Goal: Information Seeking & Learning: Compare options

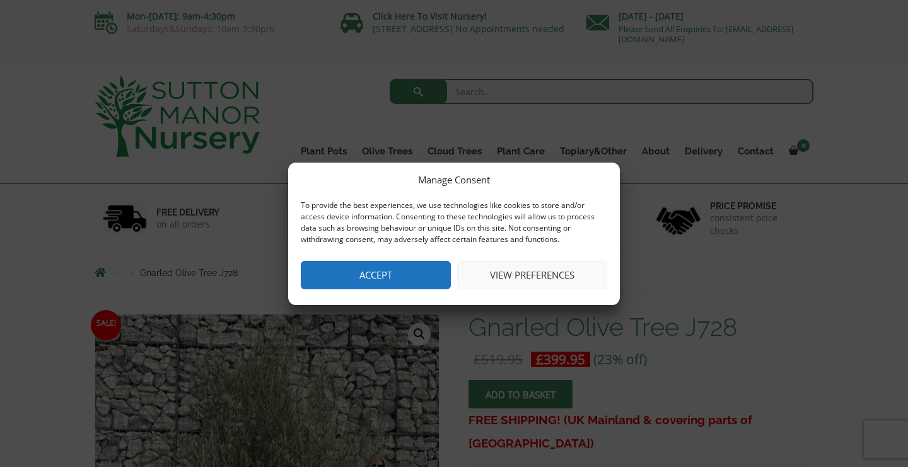
click at [380, 267] on button "Accept" at bounding box center [376, 275] width 150 height 28
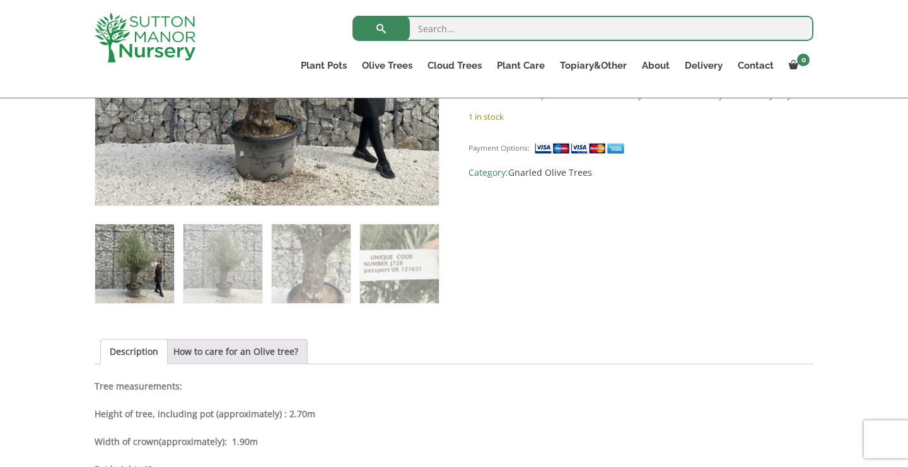
scroll to position [367, 0]
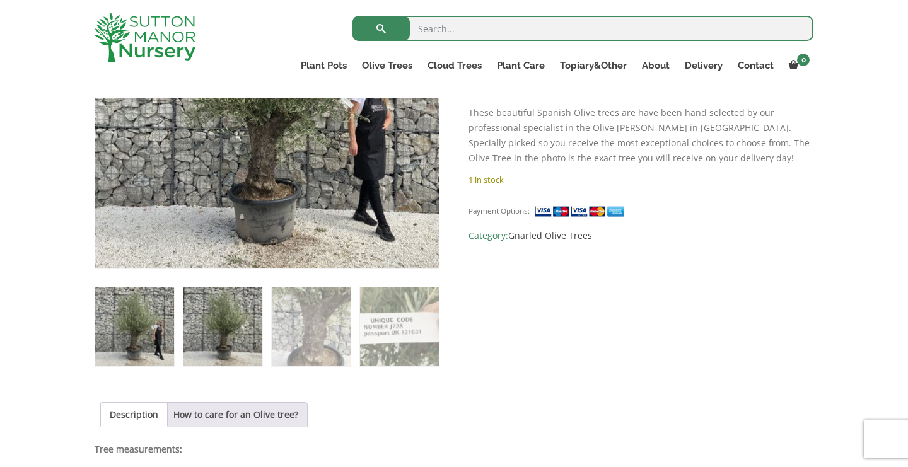
click at [229, 326] on img at bounding box center [223, 327] width 79 height 79
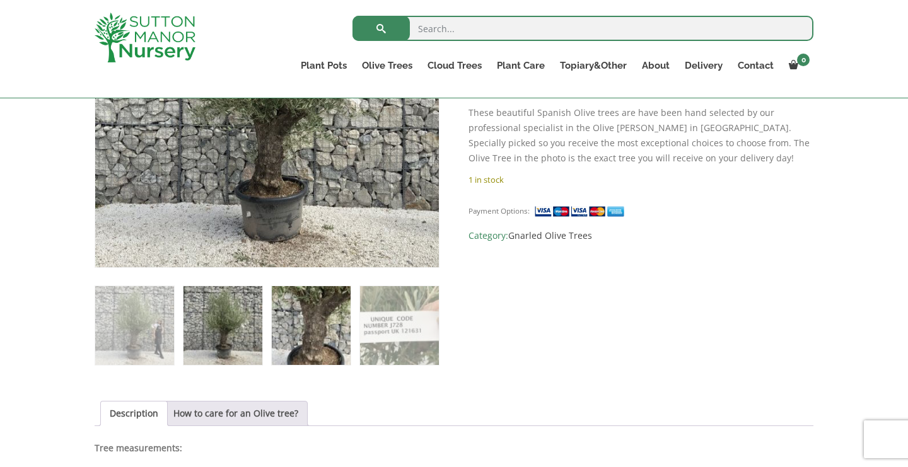
click at [302, 330] on img at bounding box center [311, 325] width 79 height 79
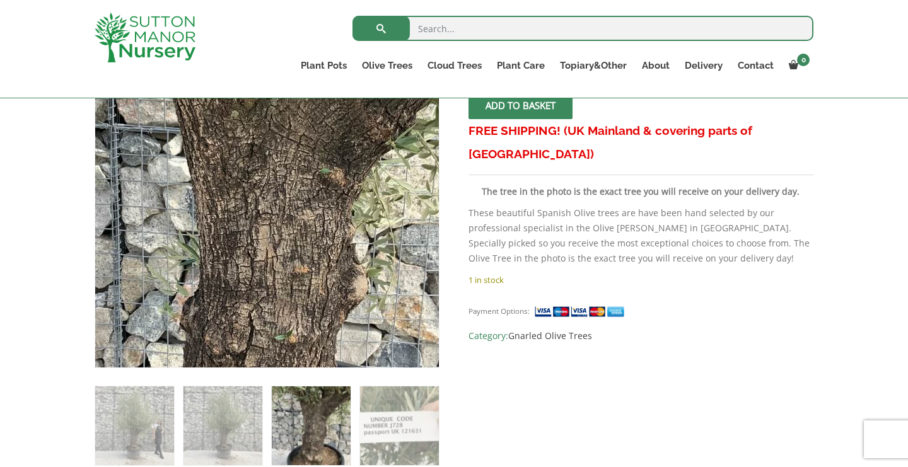
scroll to position [267, 0]
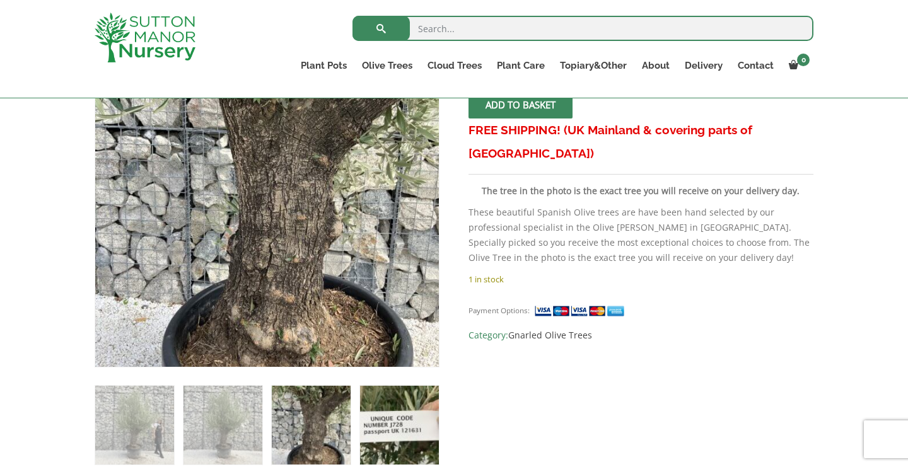
click at [387, 456] on img at bounding box center [399, 425] width 79 height 79
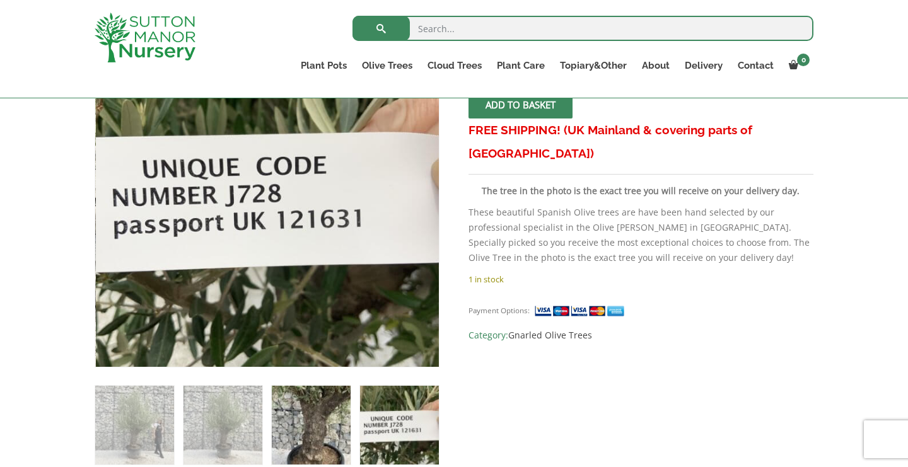
click at [310, 414] on img at bounding box center [311, 425] width 79 height 79
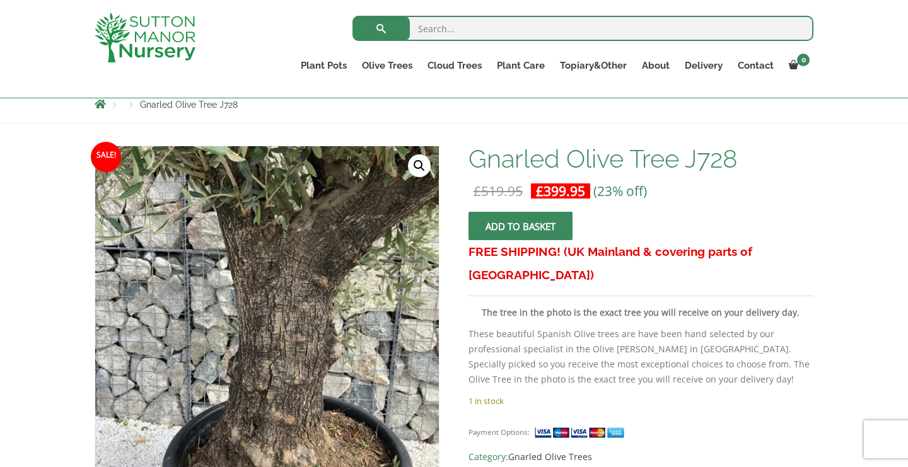
scroll to position [146, 0]
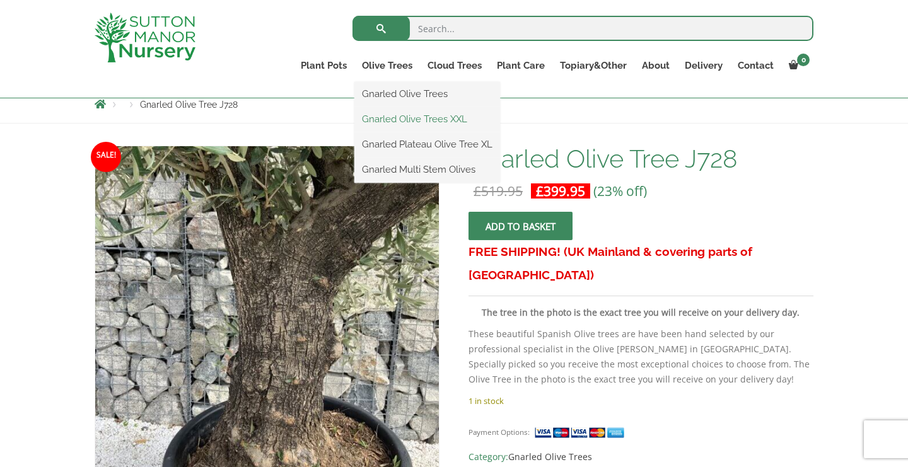
click at [421, 119] on link "Gnarled Olive Trees XXL" at bounding box center [427, 119] width 146 height 19
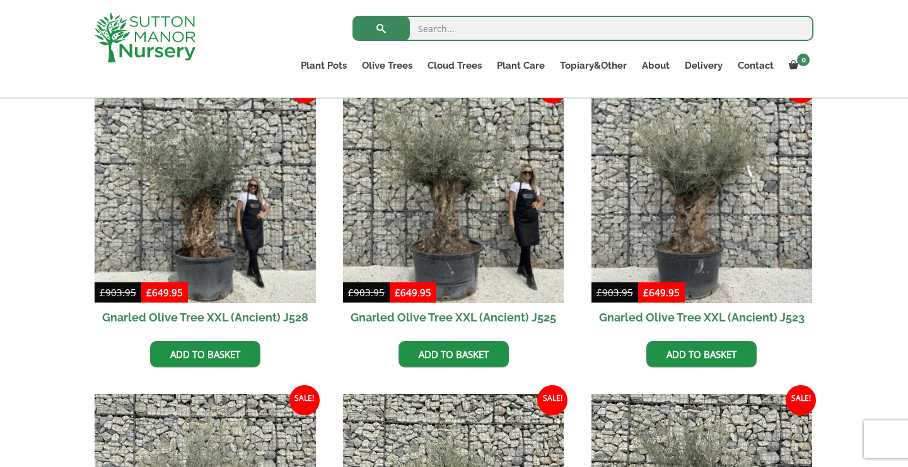
scroll to position [368, 0]
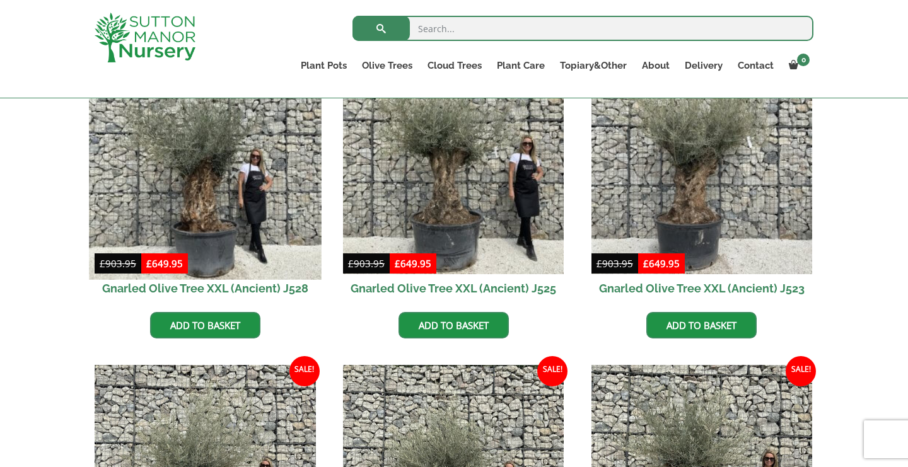
click at [223, 197] on img at bounding box center [205, 163] width 232 height 232
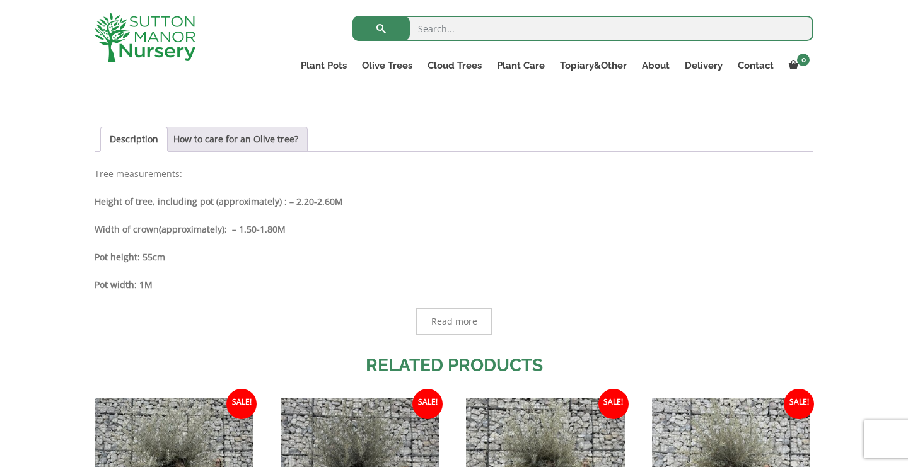
scroll to position [640, 0]
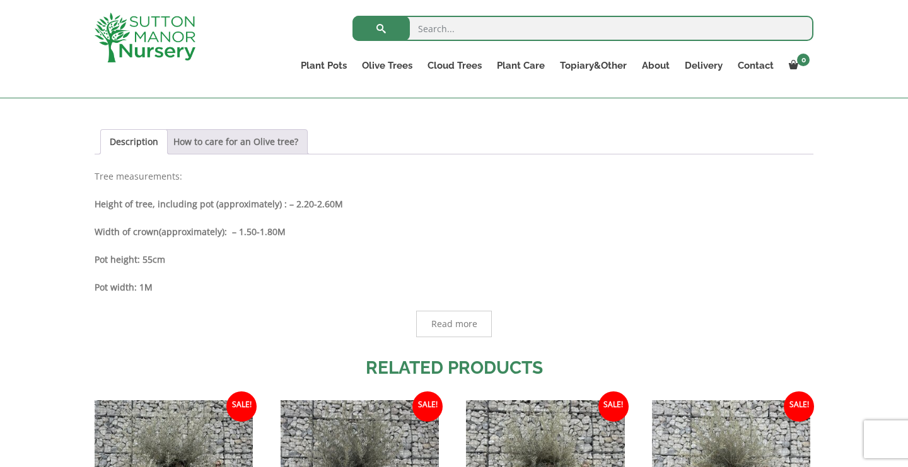
click at [254, 140] on link "How to care for an Olive tree?" at bounding box center [235, 142] width 125 height 24
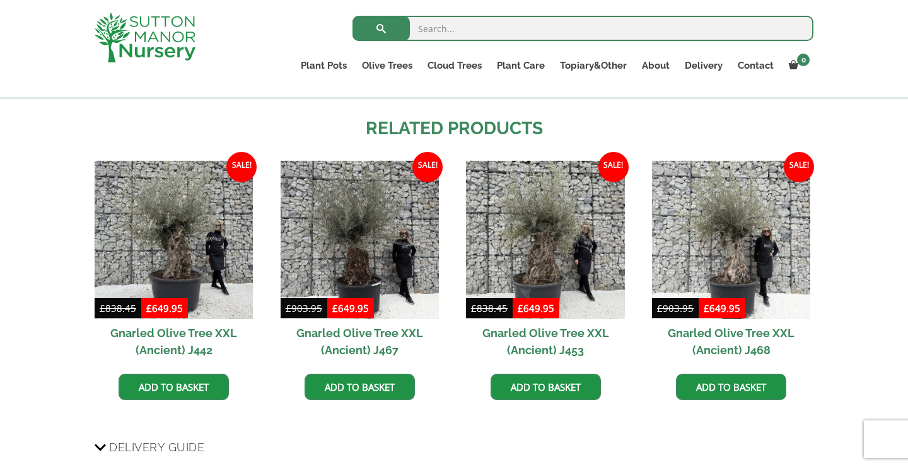
scroll to position [1003, 0]
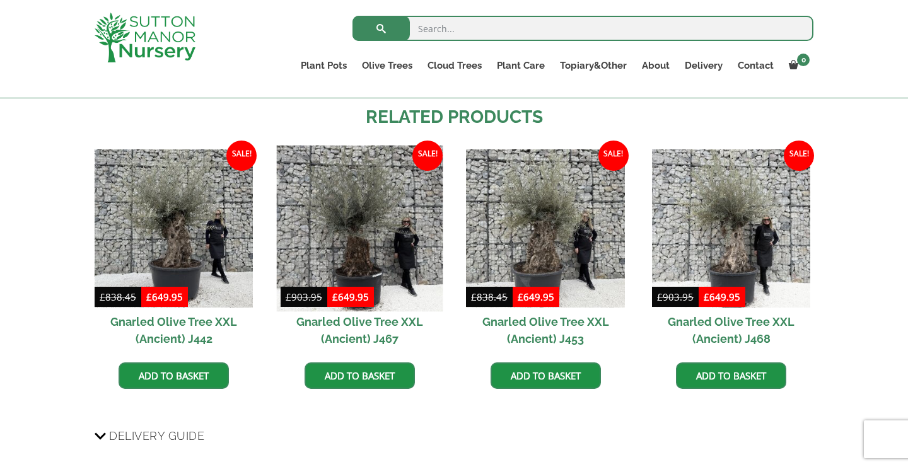
click at [381, 242] on img at bounding box center [359, 228] width 166 height 166
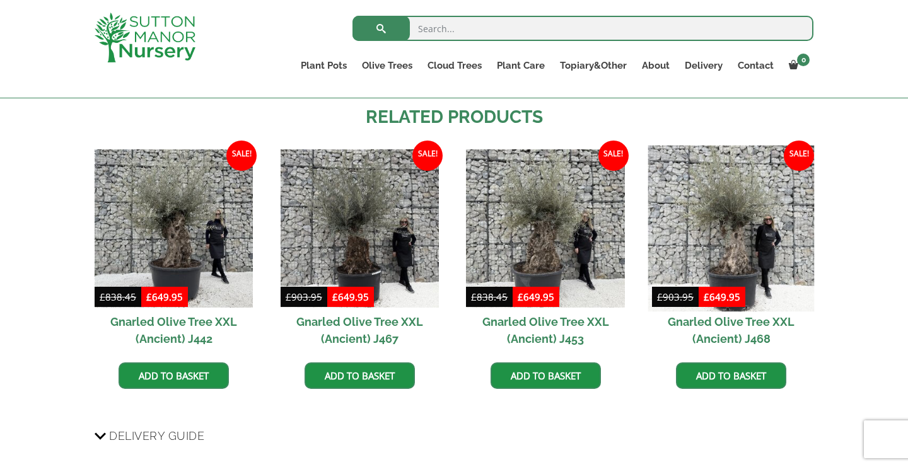
click at [735, 223] on img at bounding box center [731, 228] width 166 height 166
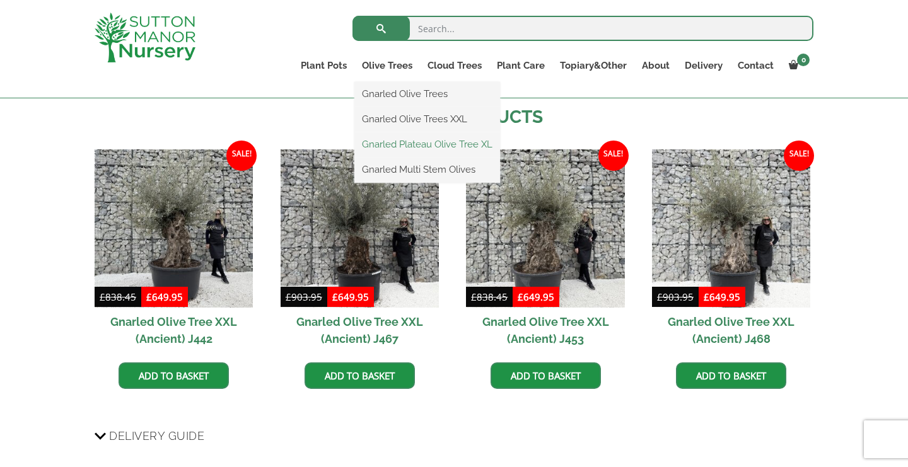
click at [450, 146] on link "Gnarled Plateau Olive Tree XL" at bounding box center [427, 144] width 146 height 19
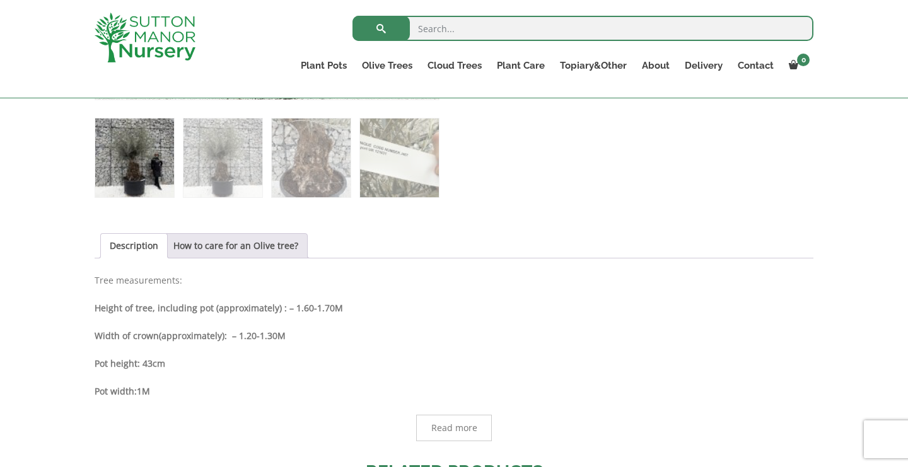
scroll to position [537, 0]
click at [288, 246] on link "How to care for an Olive tree?" at bounding box center [235, 245] width 125 height 24
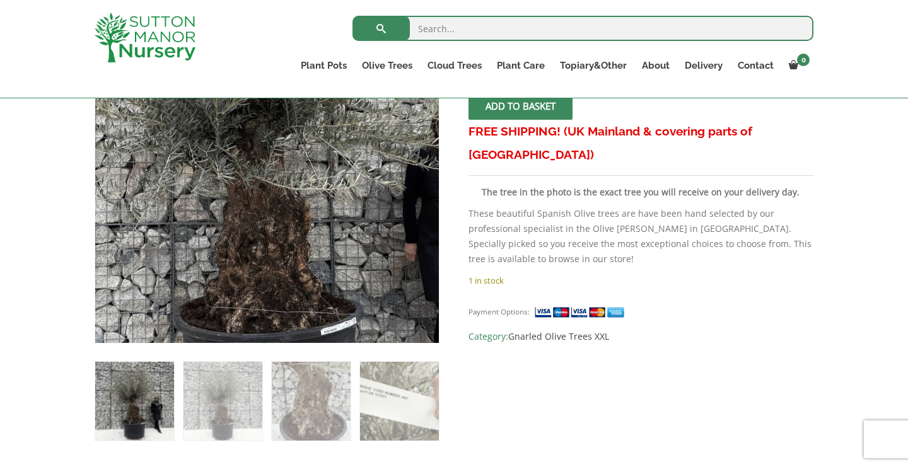
scroll to position [296, 0]
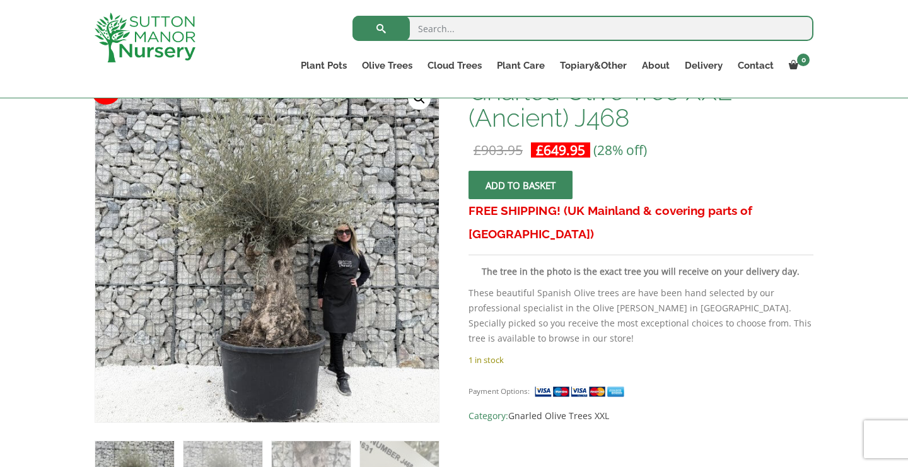
scroll to position [203, 0]
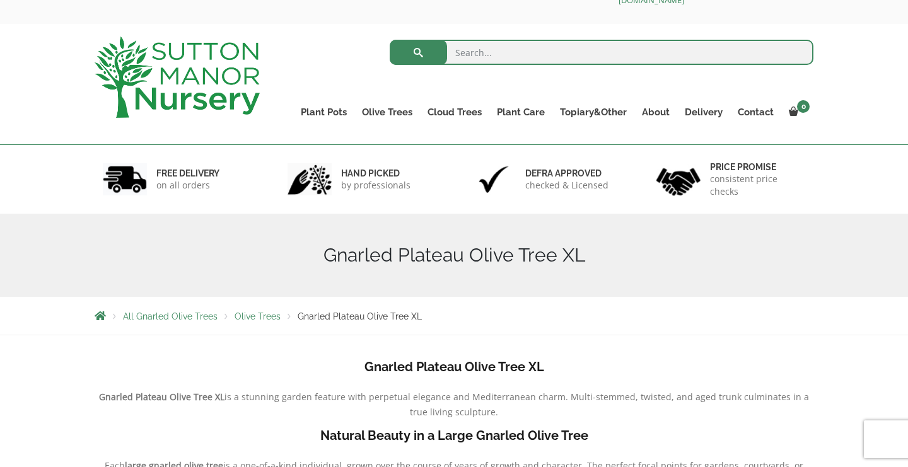
scroll to position [6, 0]
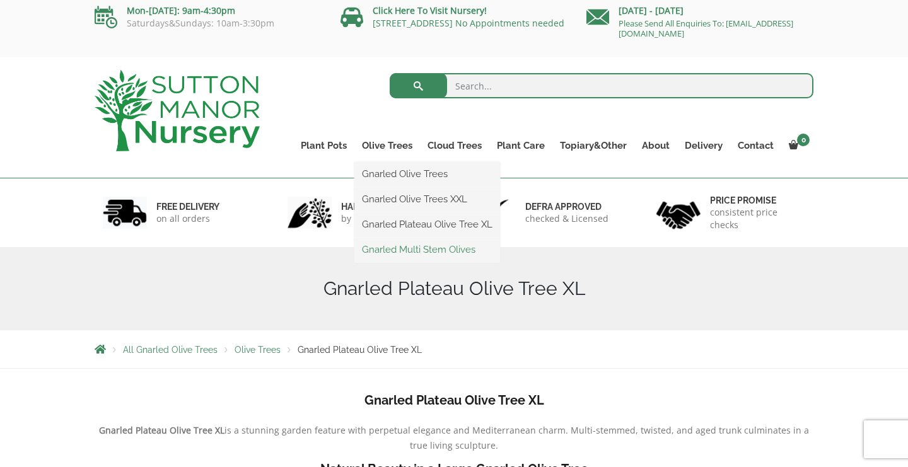
click at [448, 251] on link "Gnarled Multi Stem Olives" at bounding box center [427, 249] width 146 height 19
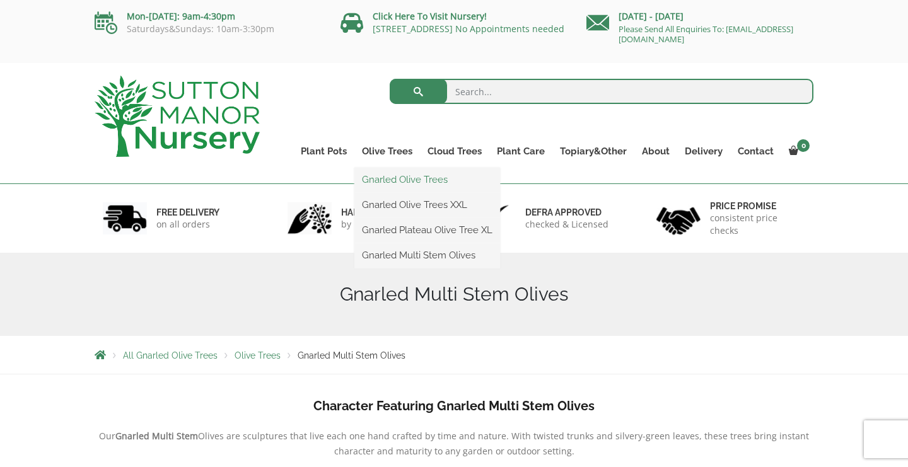
click at [408, 180] on link "Gnarled Olive Trees" at bounding box center [427, 179] width 146 height 19
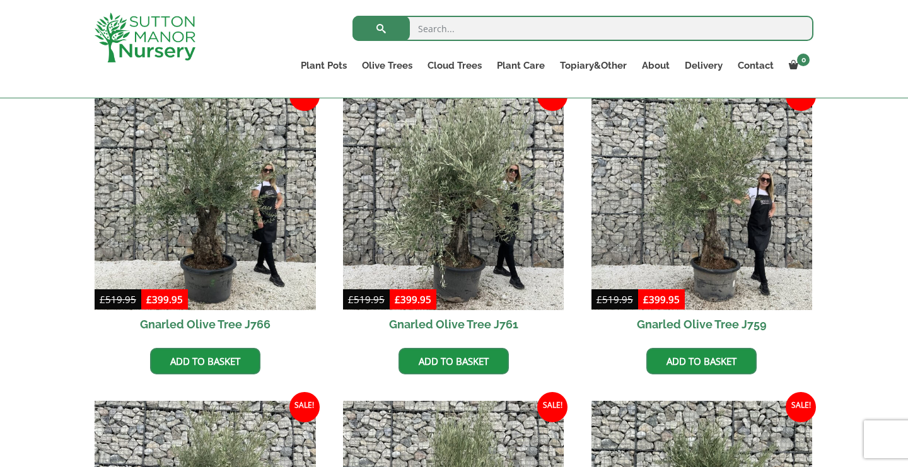
scroll to position [667, 0]
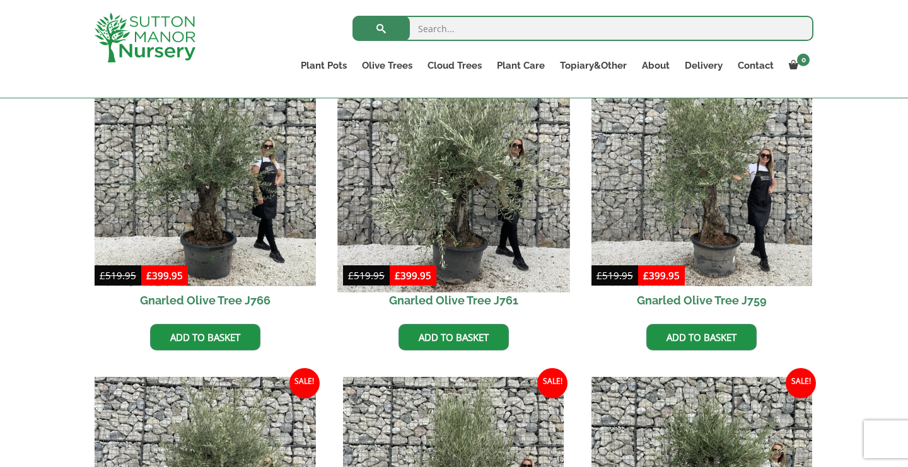
click at [482, 192] on img at bounding box center [453, 176] width 232 height 232
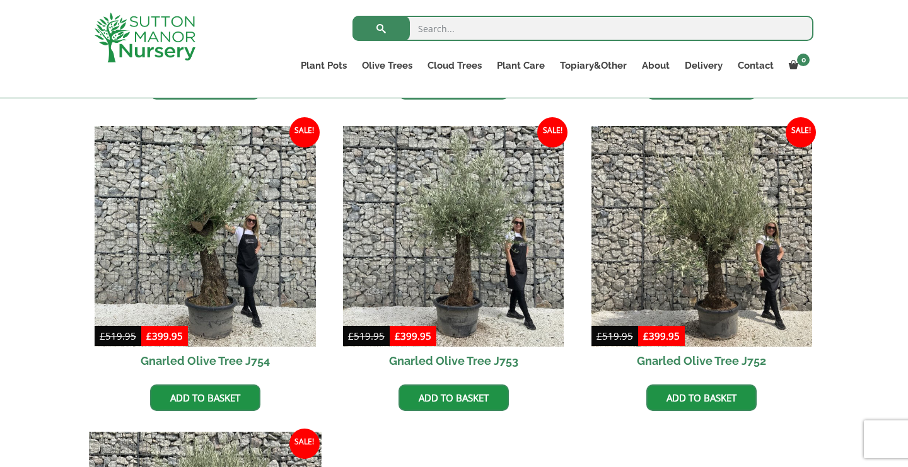
scroll to position [1228, 0]
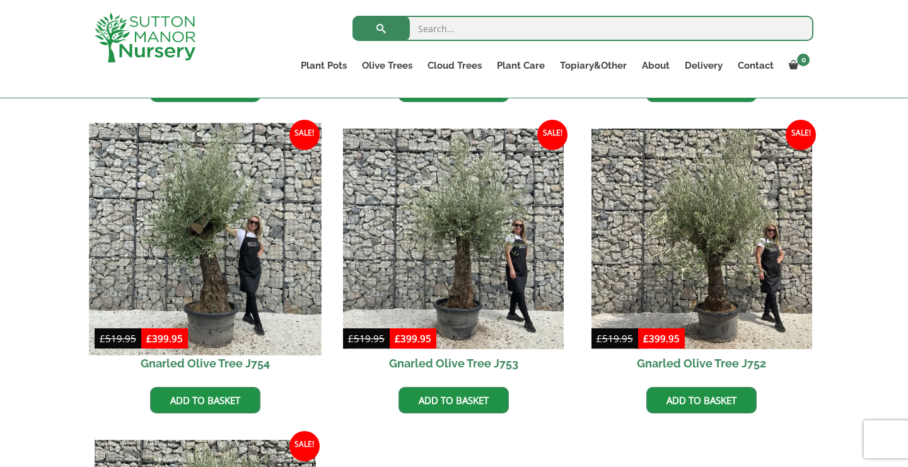
click at [248, 280] on img at bounding box center [205, 239] width 232 height 232
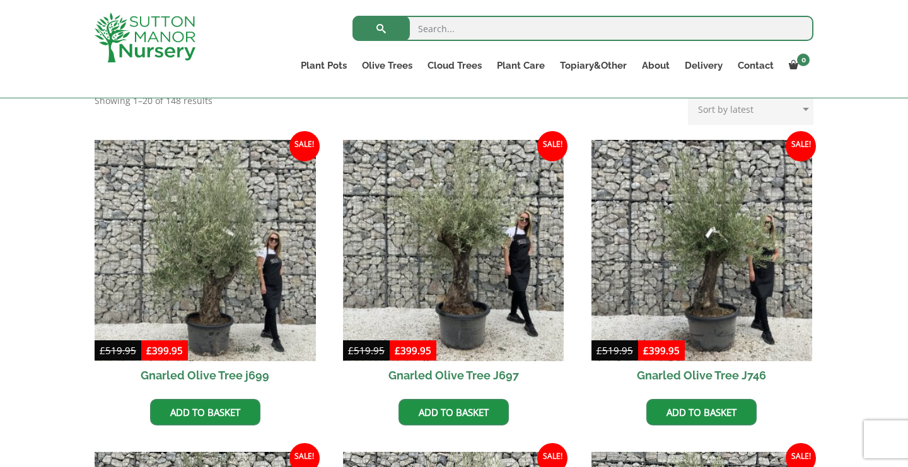
scroll to position [267, 0]
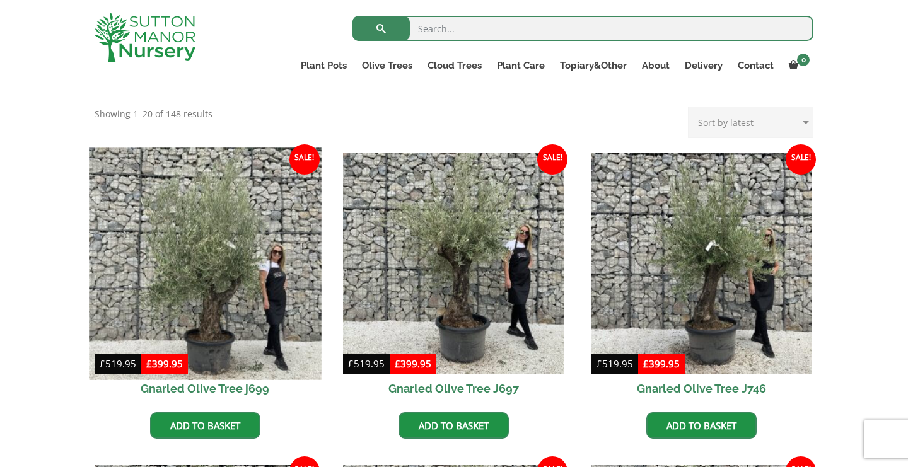
click at [209, 267] on img at bounding box center [205, 264] width 232 height 232
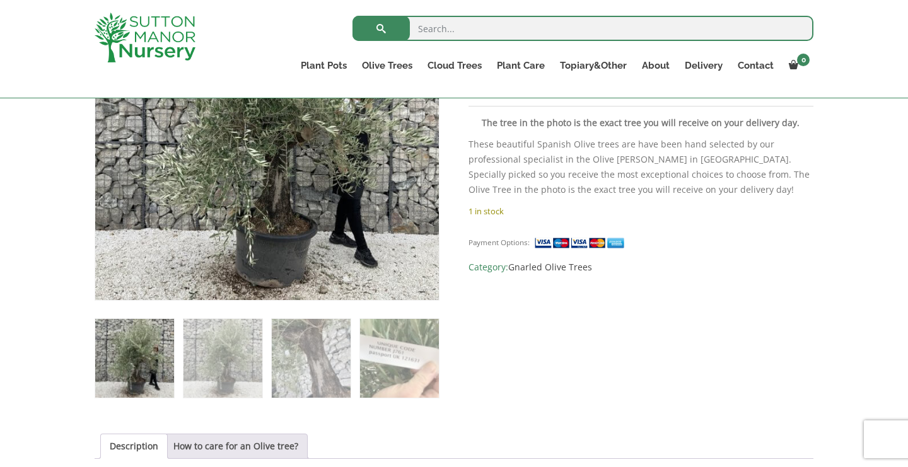
scroll to position [344, 0]
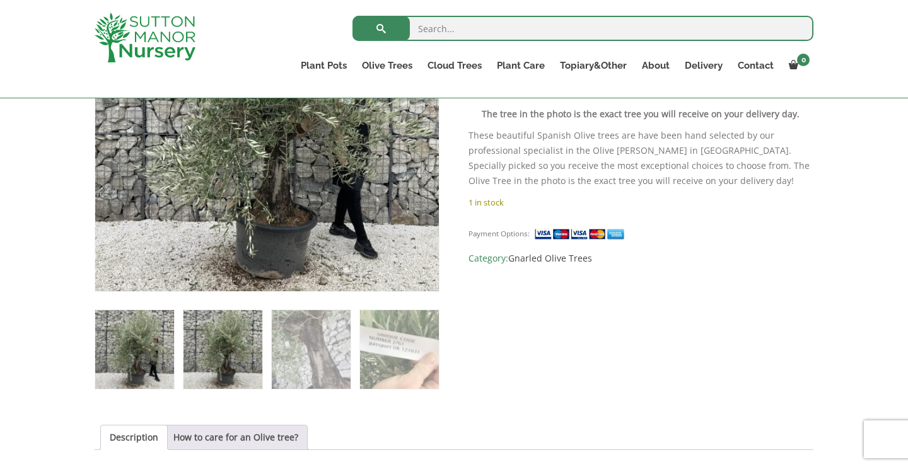
click at [220, 354] on img at bounding box center [223, 349] width 79 height 79
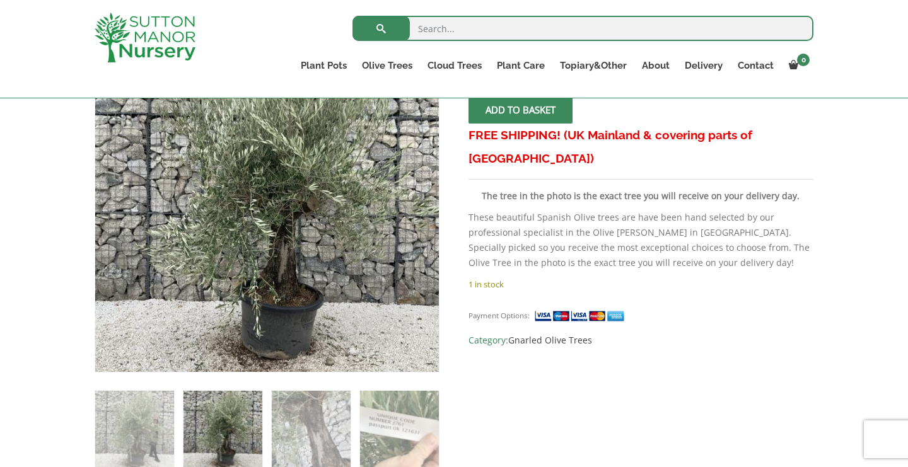
scroll to position [291, 0]
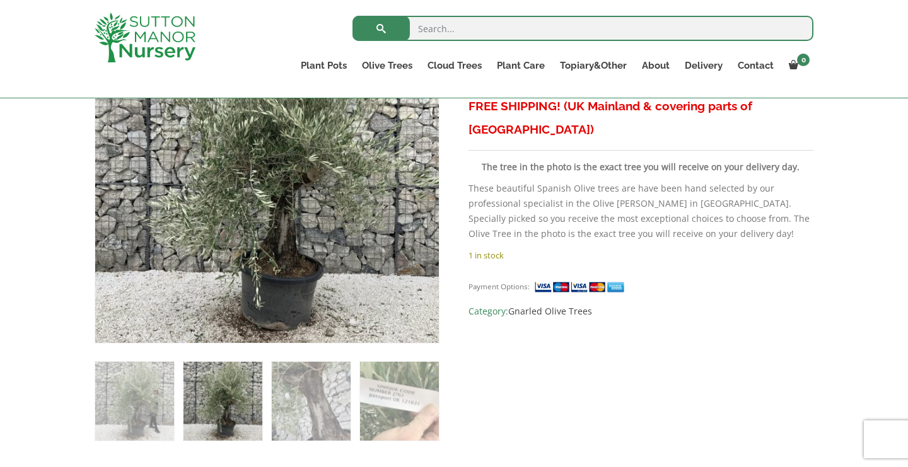
click at [214, 416] on img at bounding box center [223, 401] width 79 height 79
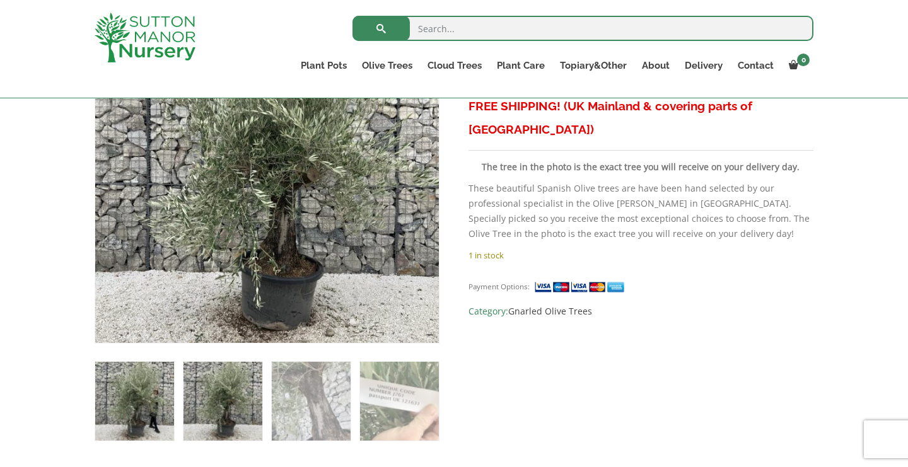
click at [131, 416] on img at bounding box center [134, 401] width 79 height 79
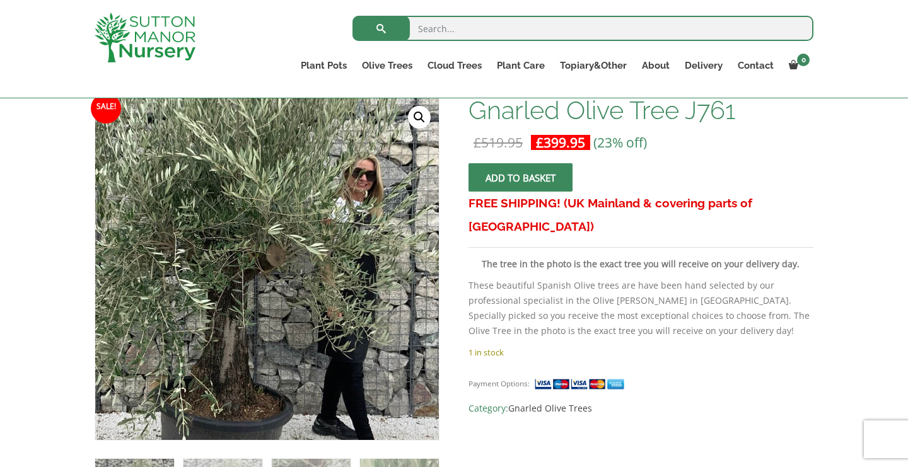
scroll to position [175, 0]
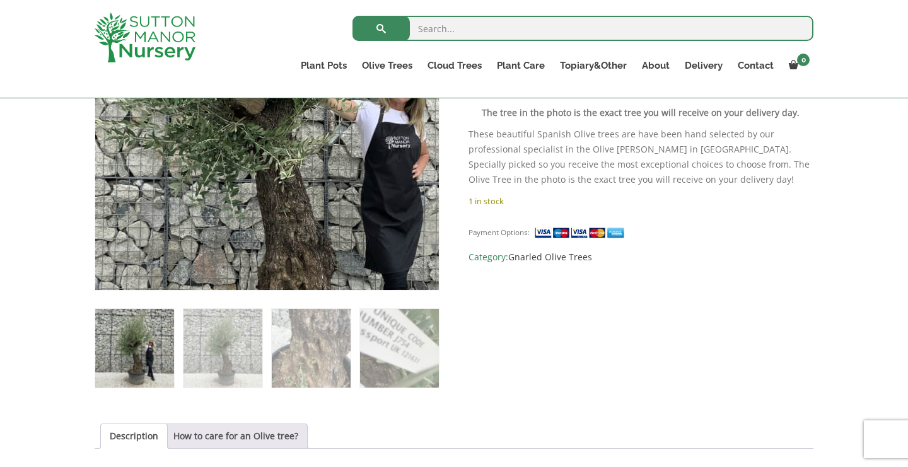
scroll to position [355, 0]
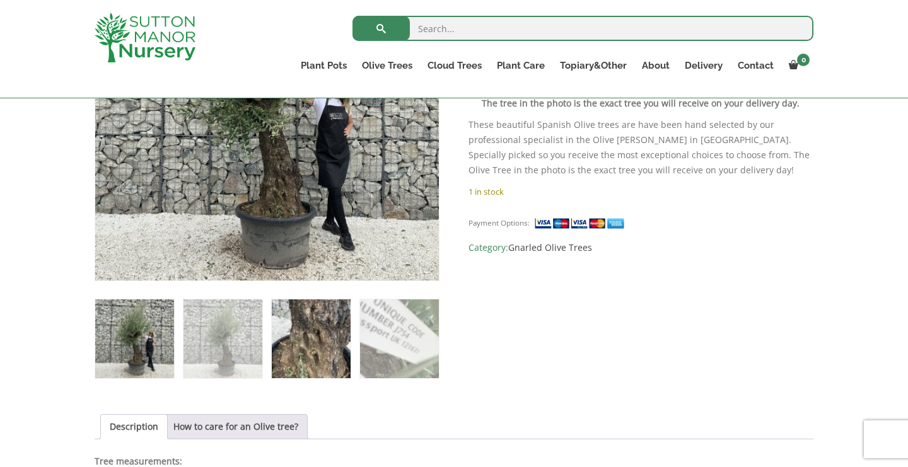
click at [300, 346] on img at bounding box center [311, 339] width 79 height 79
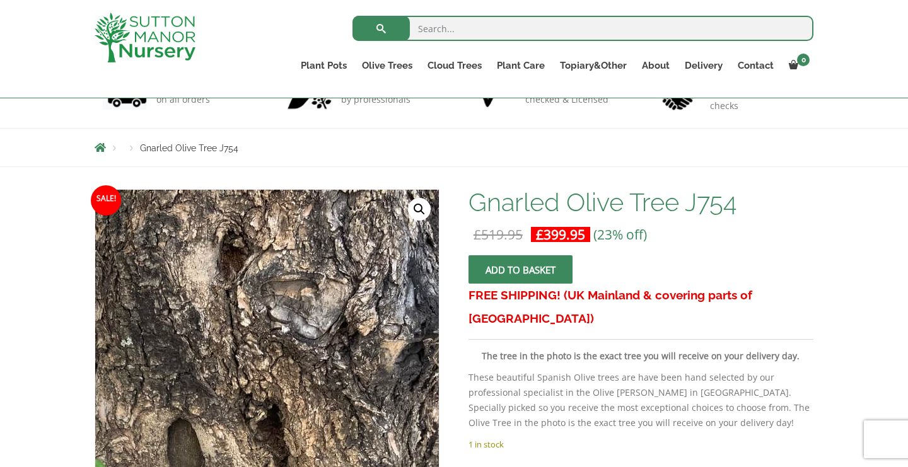
scroll to position [102, 0]
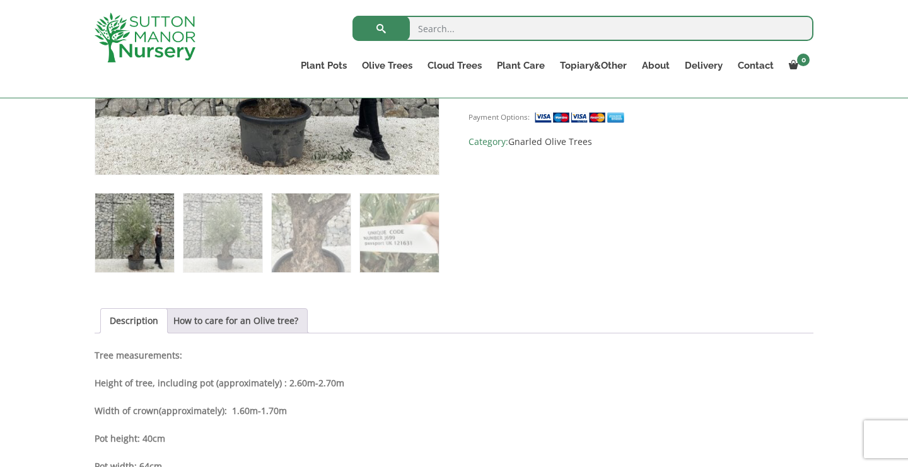
scroll to position [469, 0]
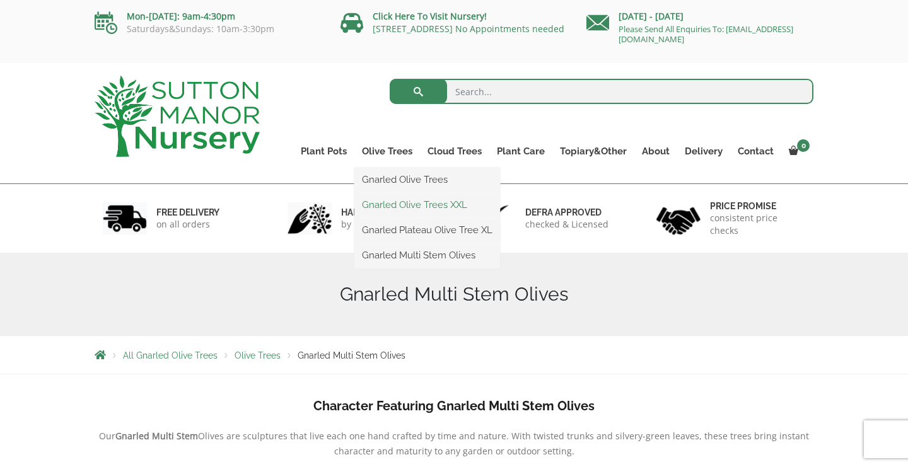
click at [447, 199] on link "Gnarled Olive Trees XXL" at bounding box center [427, 205] width 146 height 19
click at [434, 207] on link "Gnarled Olive Trees XXL" at bounding box center [427, 205] width 146 height 19
click at [447, 201] on link "Gnarled Olive Trees XXL" at bounding box center [427, 205] width 146 height 19
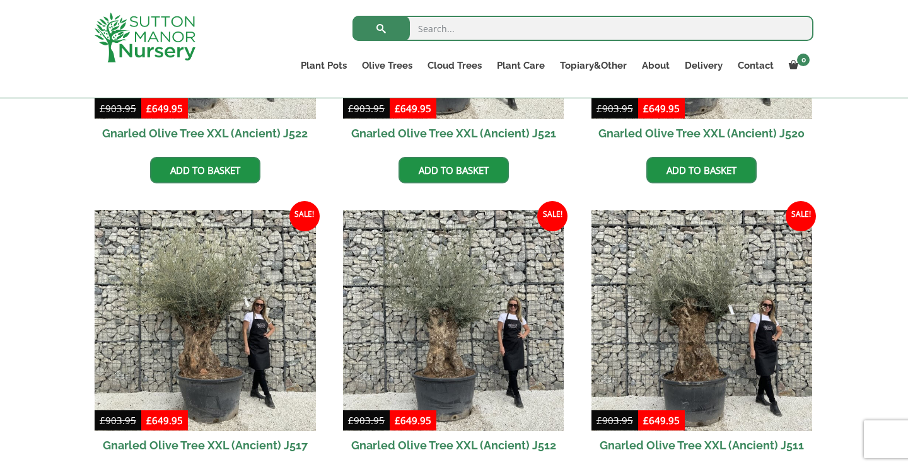
scroll to position [841, 0]
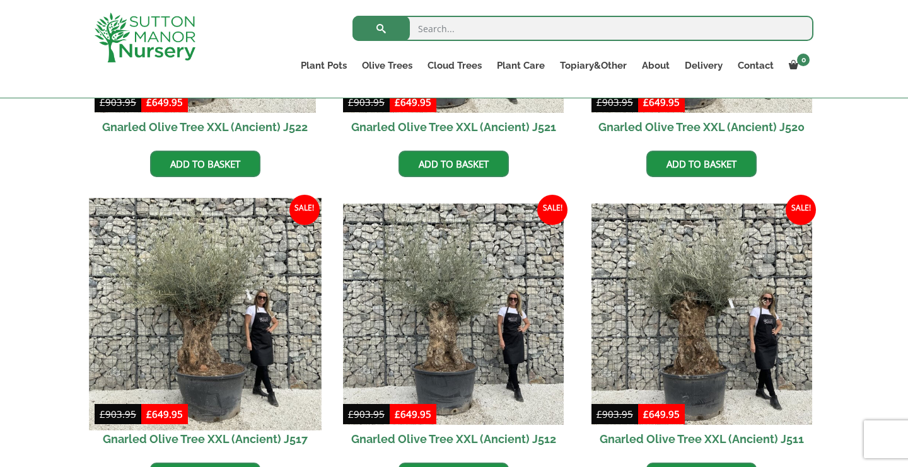
click at [236, 344] on img at bounding box center [205, 314] width 232 height 232
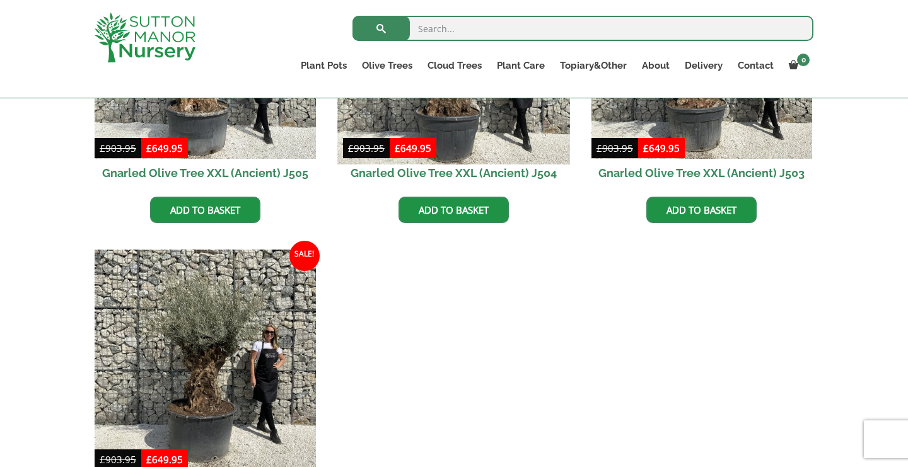
scroll to position [2081, 0]
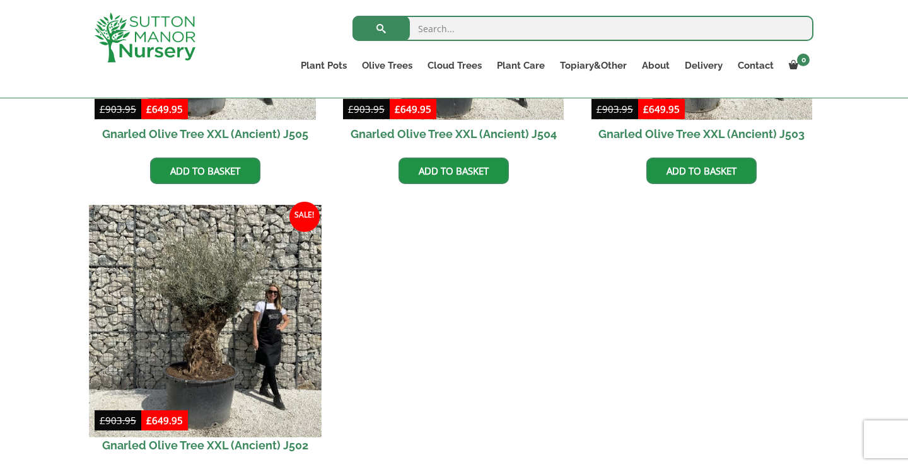
click at [203, 310] on img at bounding box center [205, 321] width 232 height 232
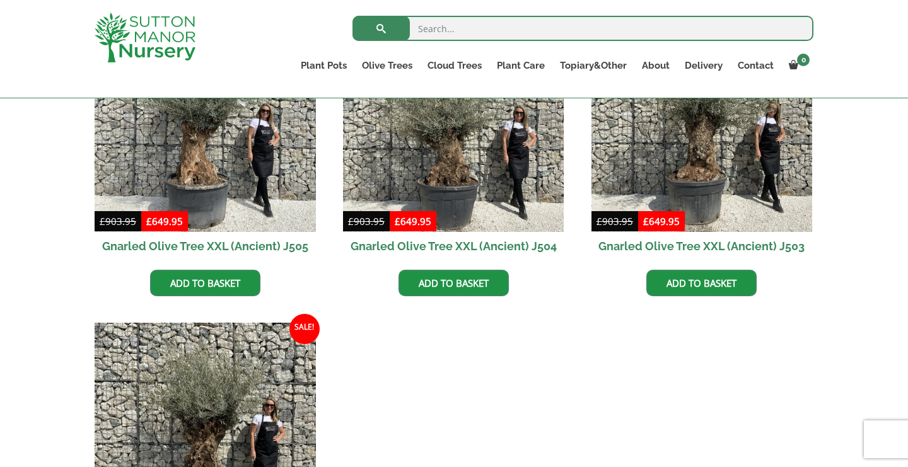
scroll to position [1873, 0]
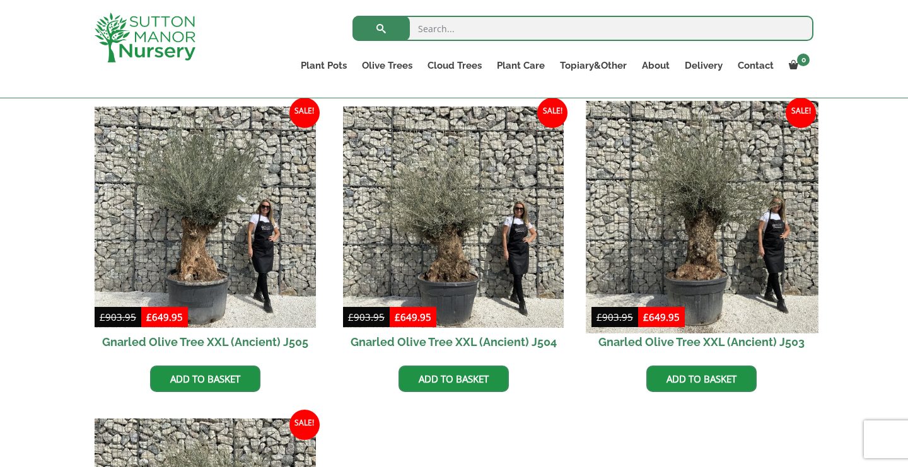
click at [701, 253] on img at bounding box center [702, 218] width 232 height 232
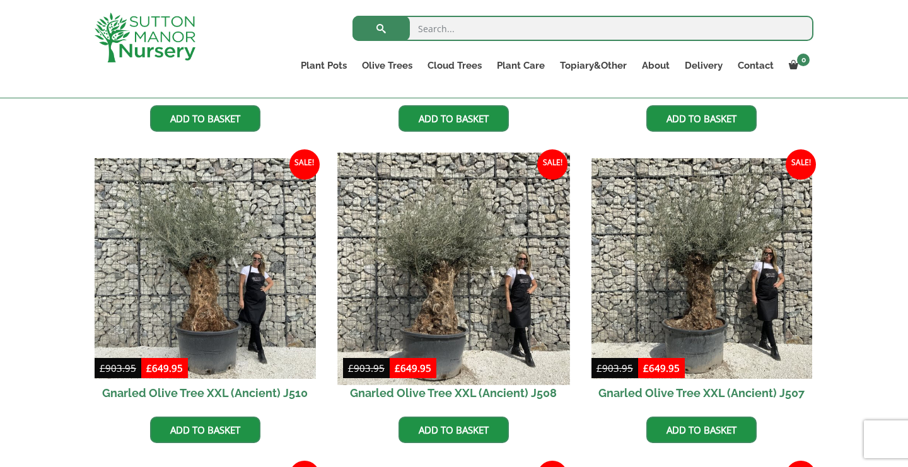
scroll to position [1198, 0]
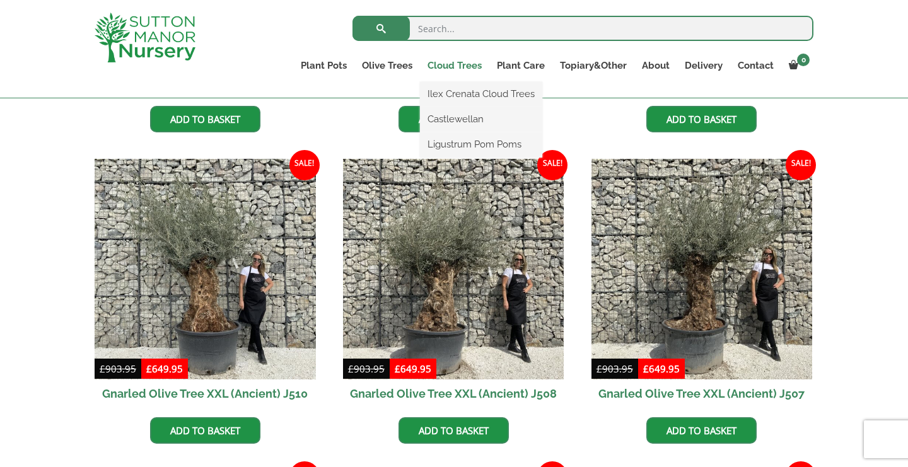
click at [460, 61] on link "Cloud Trees" at bounding box center [454, 66] width 69 height 18
click at [496, 92] on link "Ilex Crenata Cloud Trees" at bounding box center [481, 94] width 122 height 19
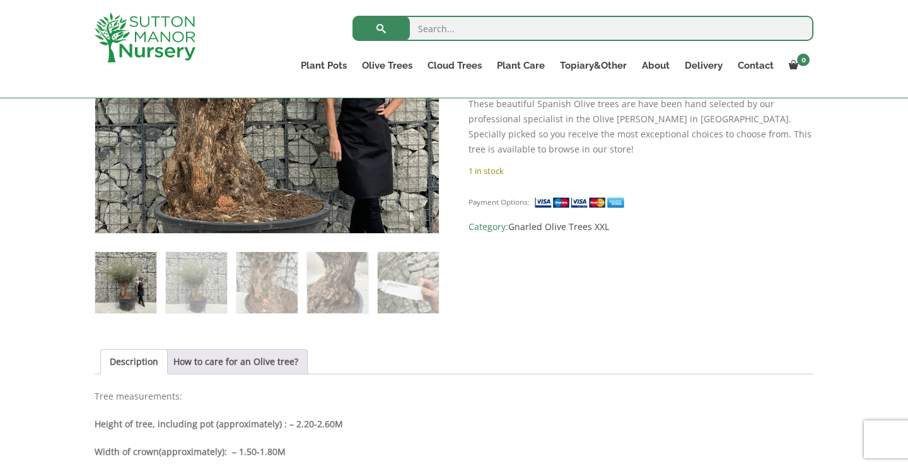
scroll to position [413, 0]
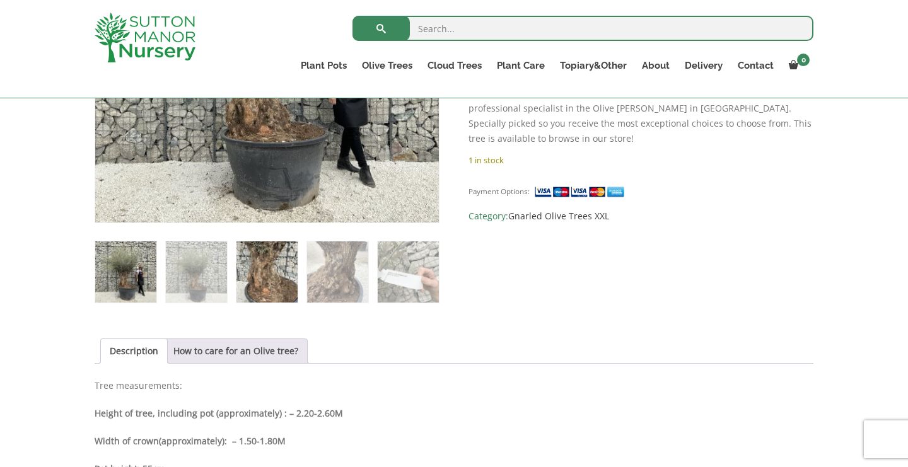
click at [280, 251] on img at bounding box center [267, 272] width 61 height 61
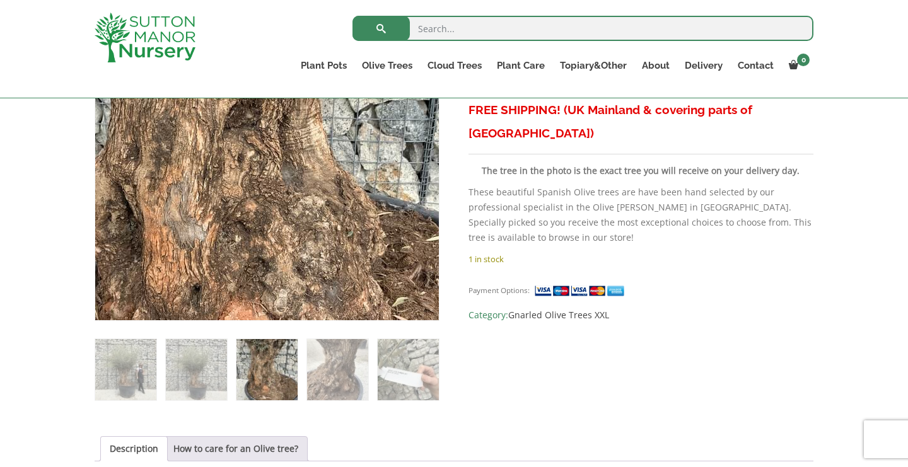
scroll to position [319, 0]
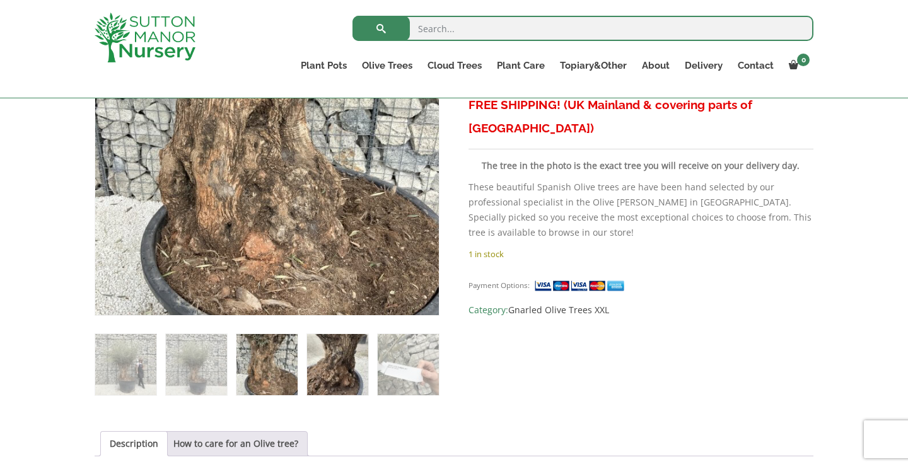
click at [335, 372] on img at bounding box center [337, 364] width 61 height 61
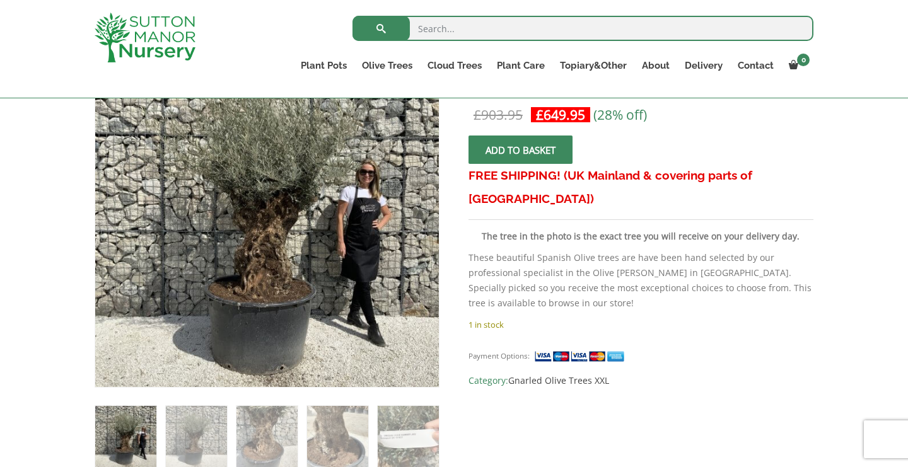
scroll to position [254, 0]
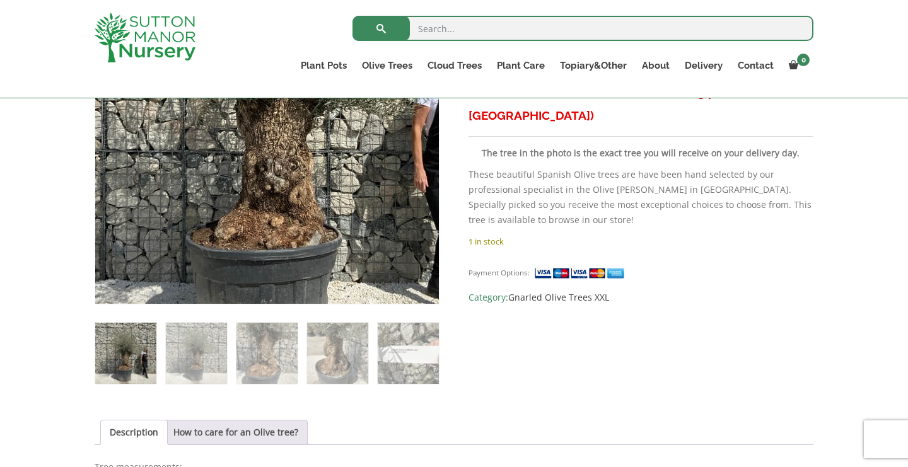
scroll to position [334, 0]
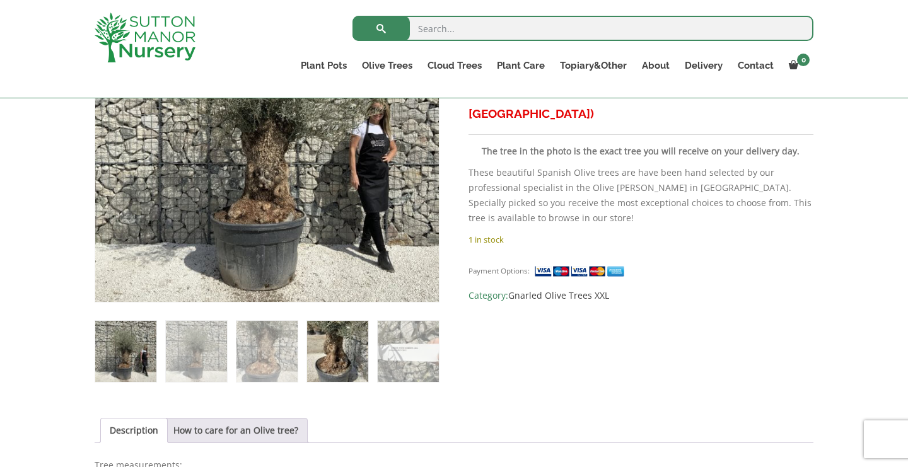
click at [330, 362] on img at bounding box center [337, 351] width 61 height 61
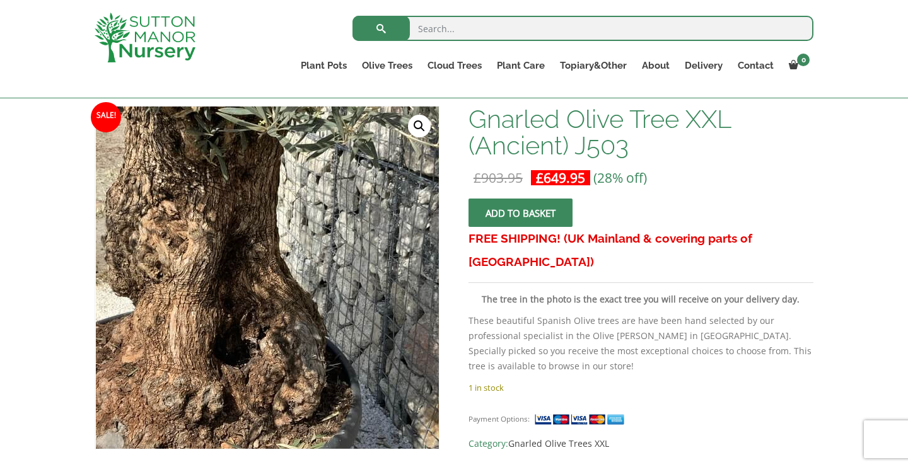
scroll to position [183, 0]
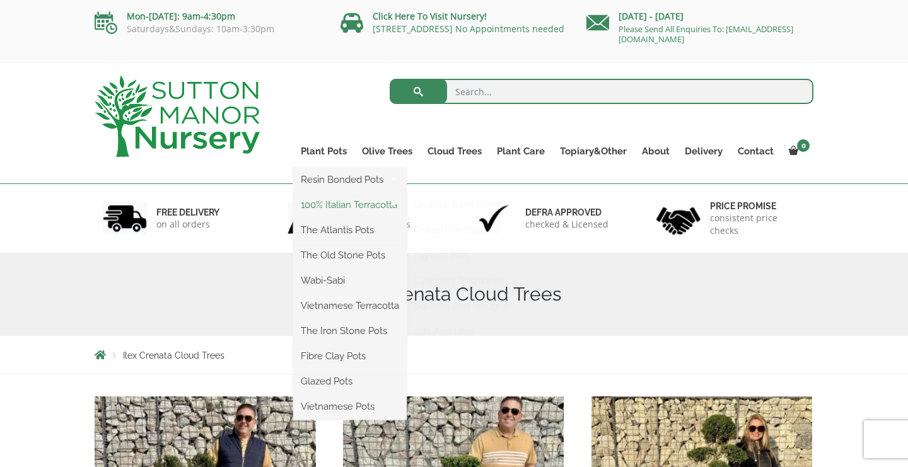
click at [344, 205] on link "100% Italian Terracotta" at bounding box center [350, 205] width 114 height 19
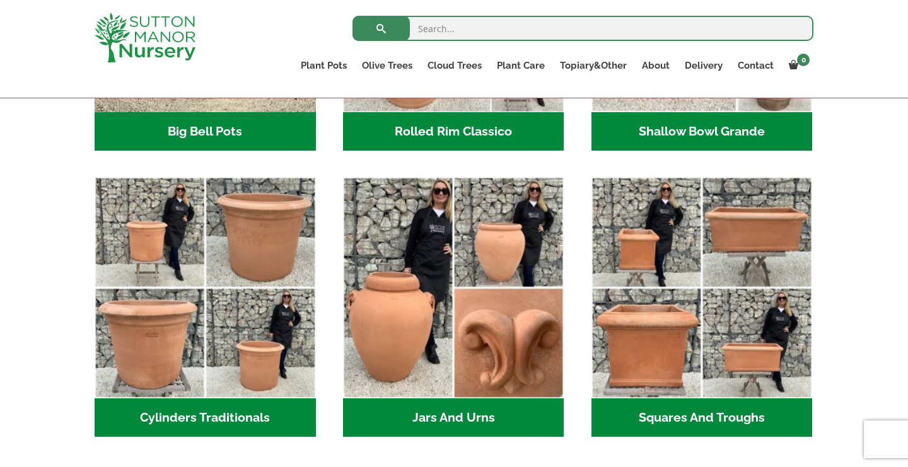
scroll to position [610, 0]
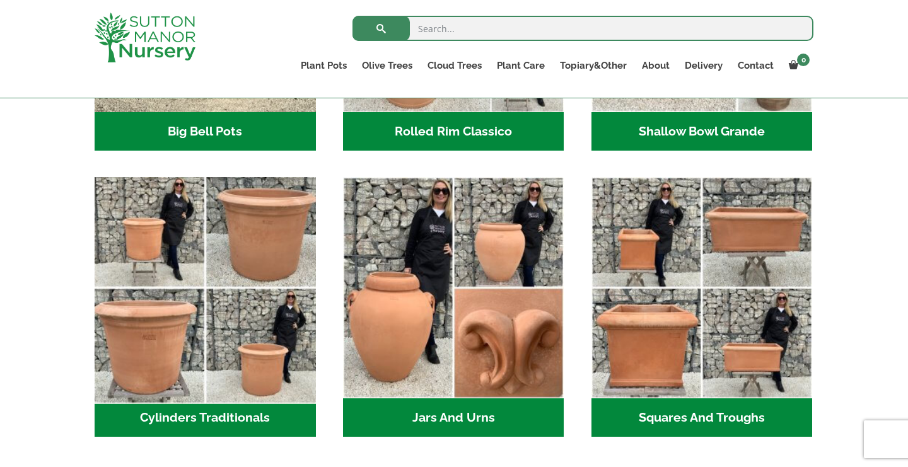
click at [258, 247] on img "Visit product category Cylinders Traditionals" at bounding box center [205, 288] width 232 height 232
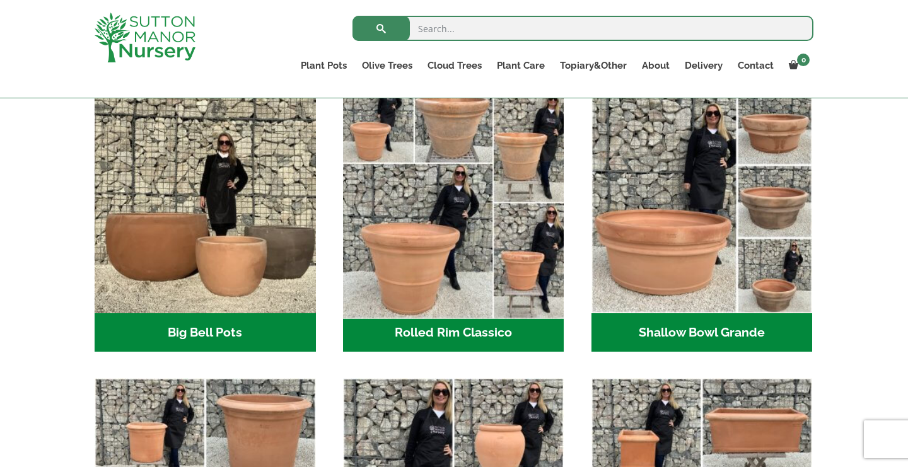
scroll to position [424, 0]
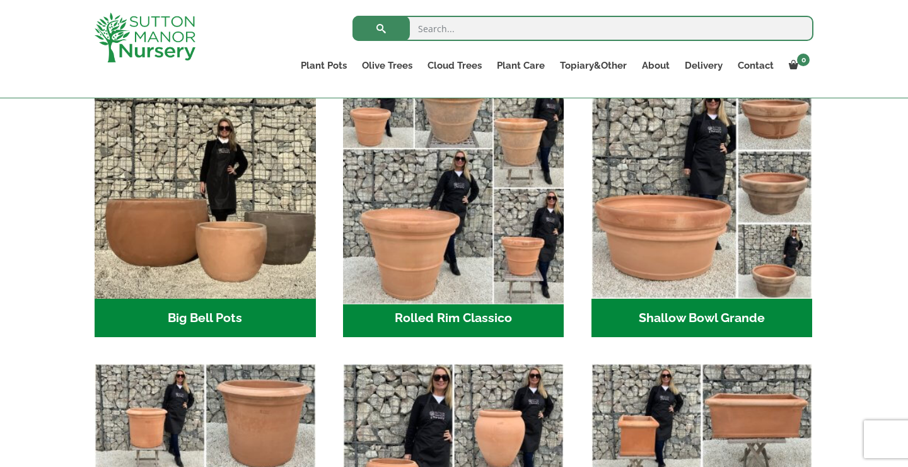
click at [451, 218] on img "Visit product category Rolled Rim Classico" at bounding box center [453, 188] width 232 height 232
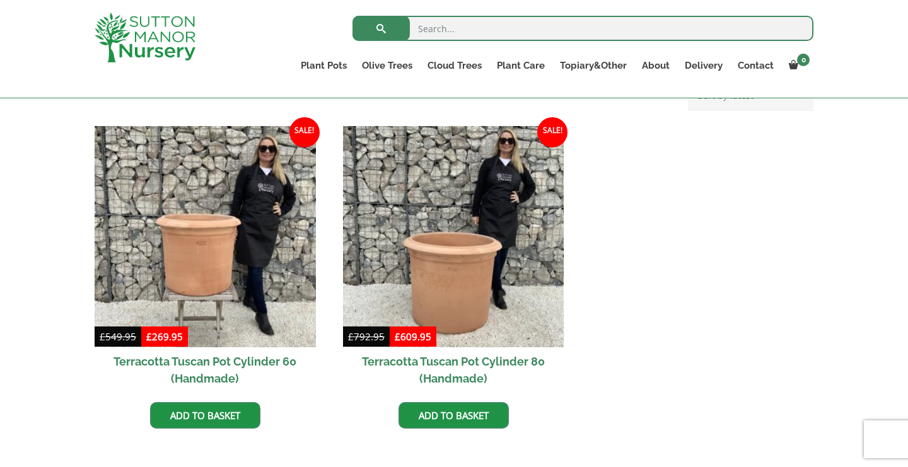
scroll to position [479, 0]
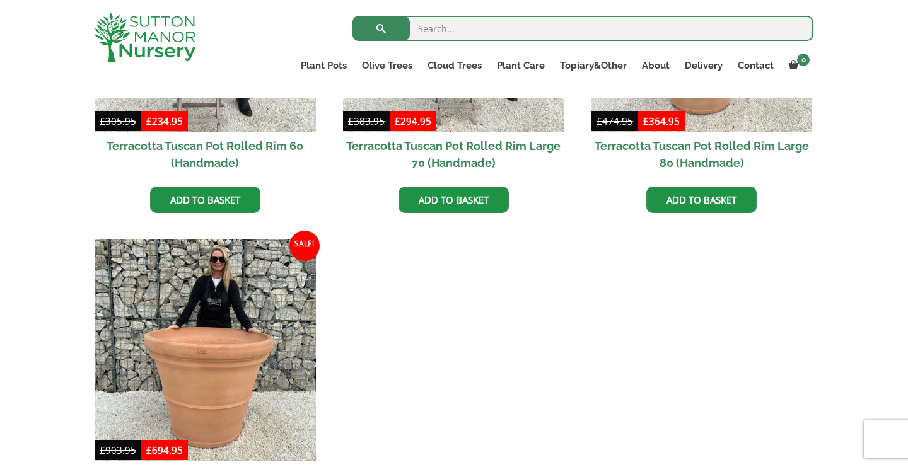
scroll to position [1196, 0]
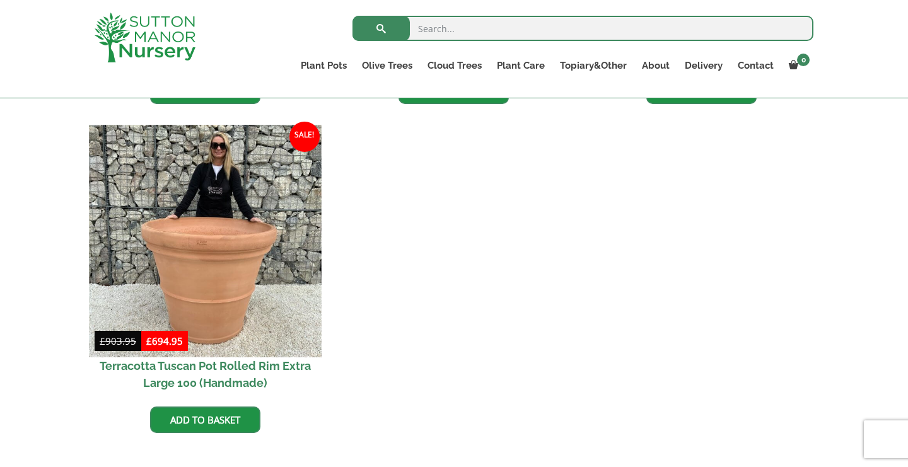
click at [243, 266] on img at bounding box center [205, 241] width 232 height 232
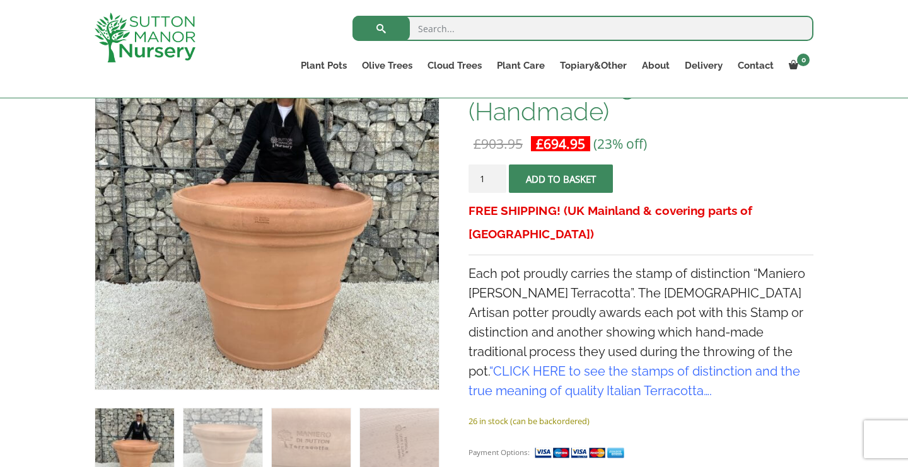
scroll to position [248, 0]
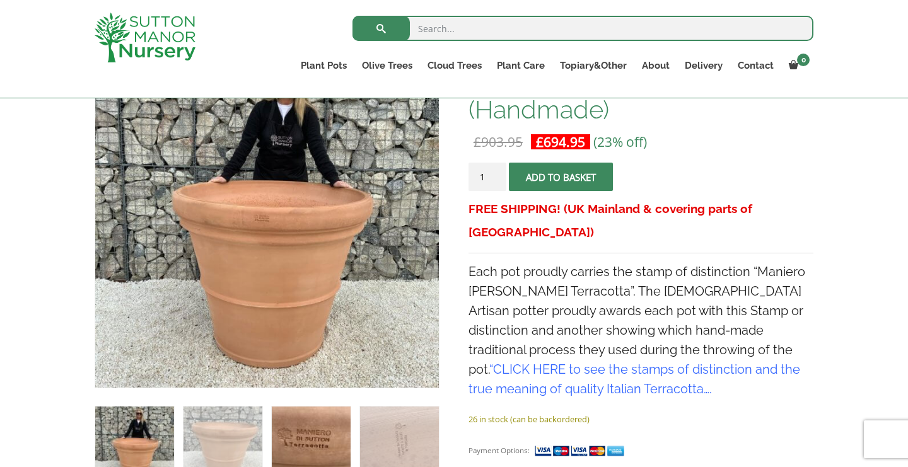
click at [294, 443] on img at bounding box center [311, 446] width 79 height 79
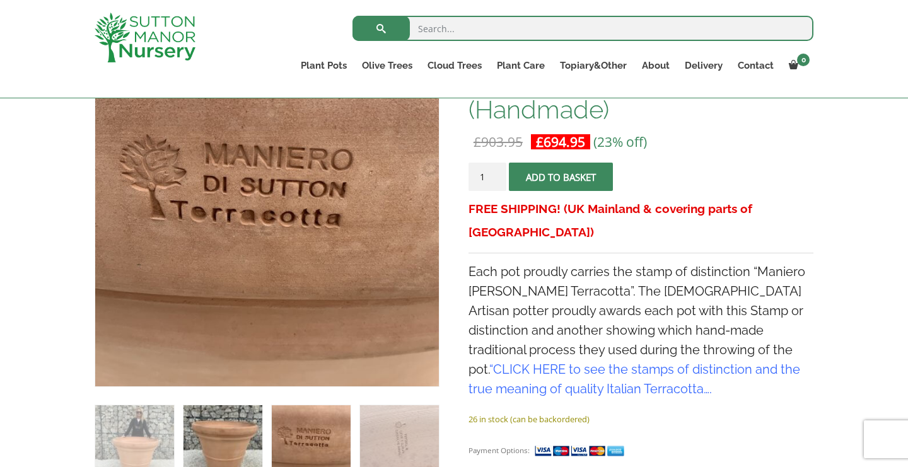
click at [237, 435] on img at bounding box center [223, 445] width 79 height 79
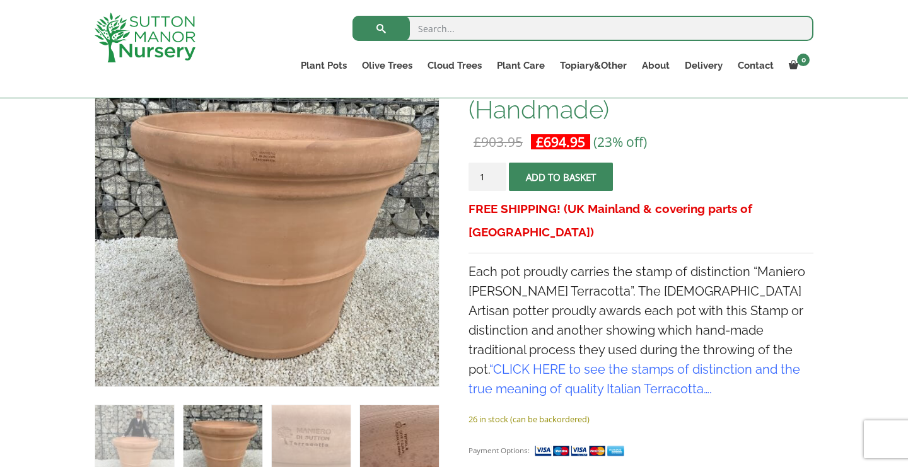
click at [403, 424] on img at bounding box center [399, 445] width 79 height 79
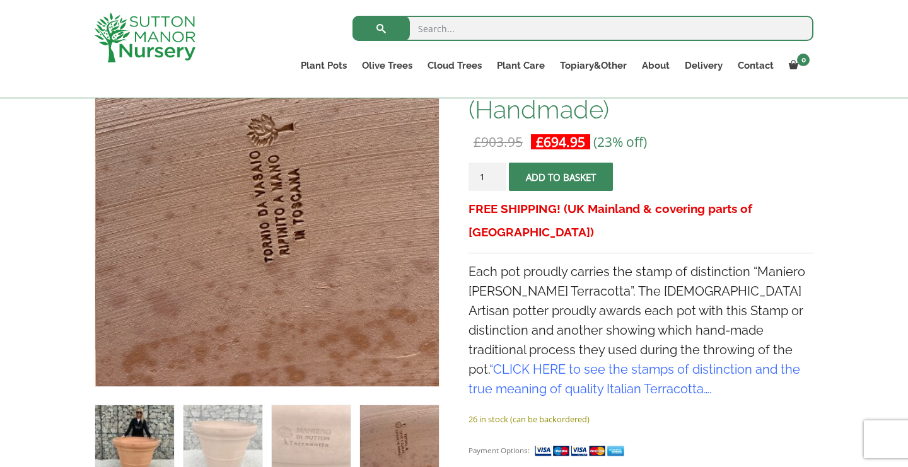
click at [152, 428] on img at bounding box center [134, 445] width 79 height 79
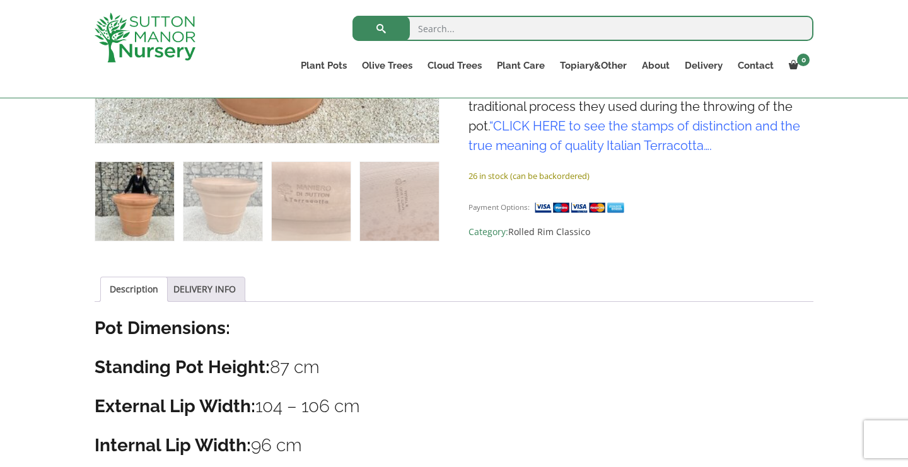
scroll to position [610, 0]
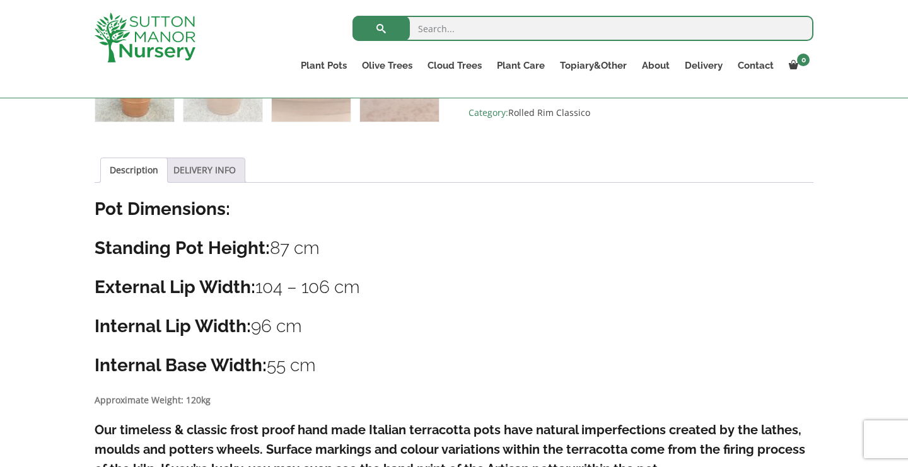
click at [236, 175] on link "DELIVERY INFO" at bounding box center [204, 170] width 62 height 24
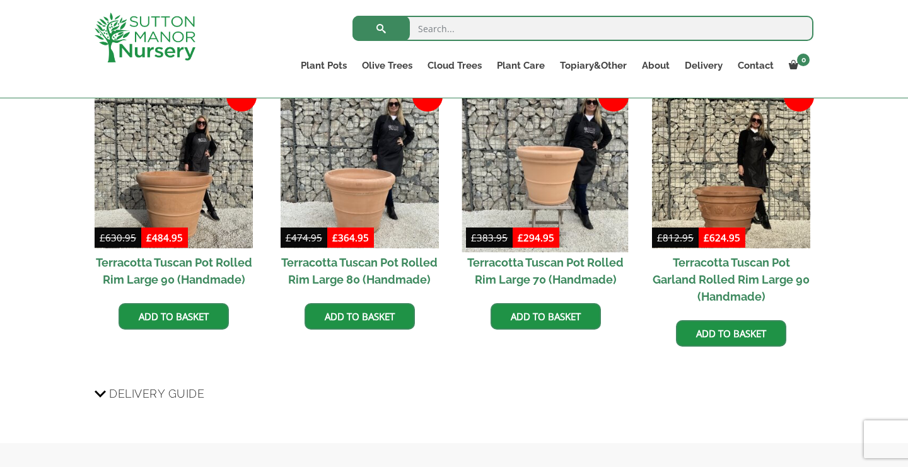
scroll to position [1015, 0]
